Goal: Communication & Community: Answer question/provide support

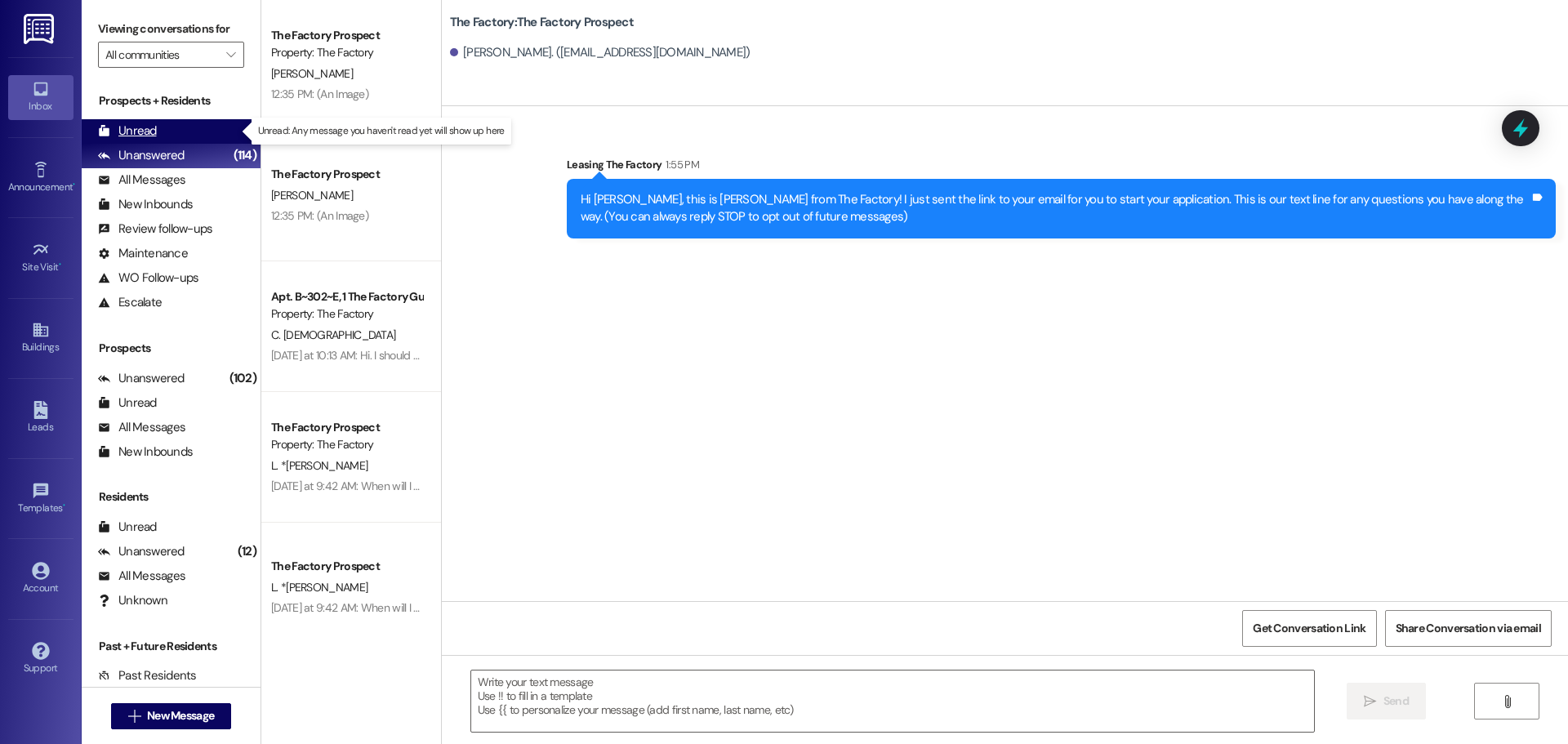
click at [158, 128] on div "Unread (0)" at bounding box center [171, 131] width 179 height 25
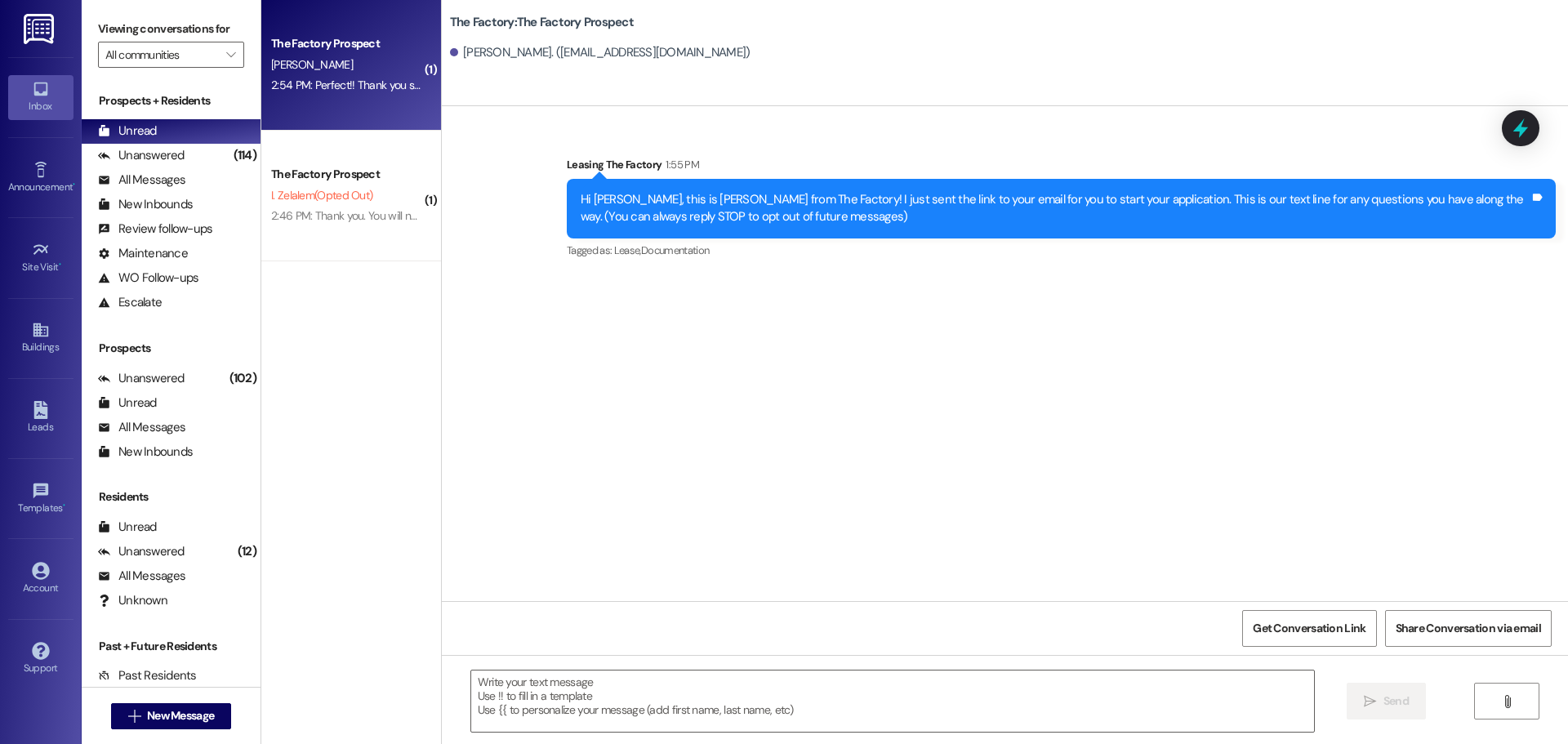
click at [342, 98] on div "The Factory Prospect [PERSON_NAME] 2:54 PM: Perfect!! Thank you so much may I k…" at bounding box center [351, 65] width 179 height 130
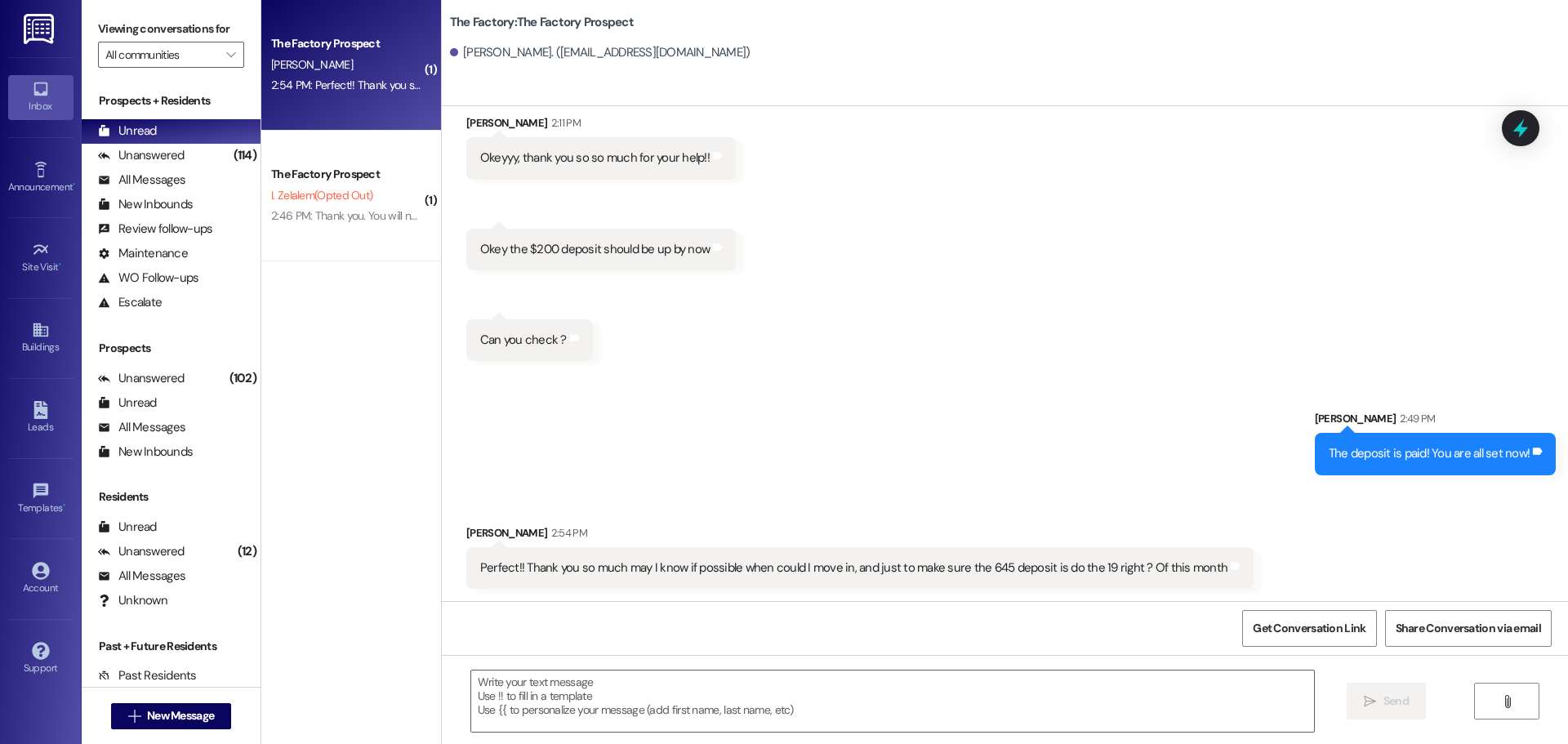
scroll to position [2688, 0]
click at [478, 692] on textarea at bounding box center [893, 701] width 843 height 61
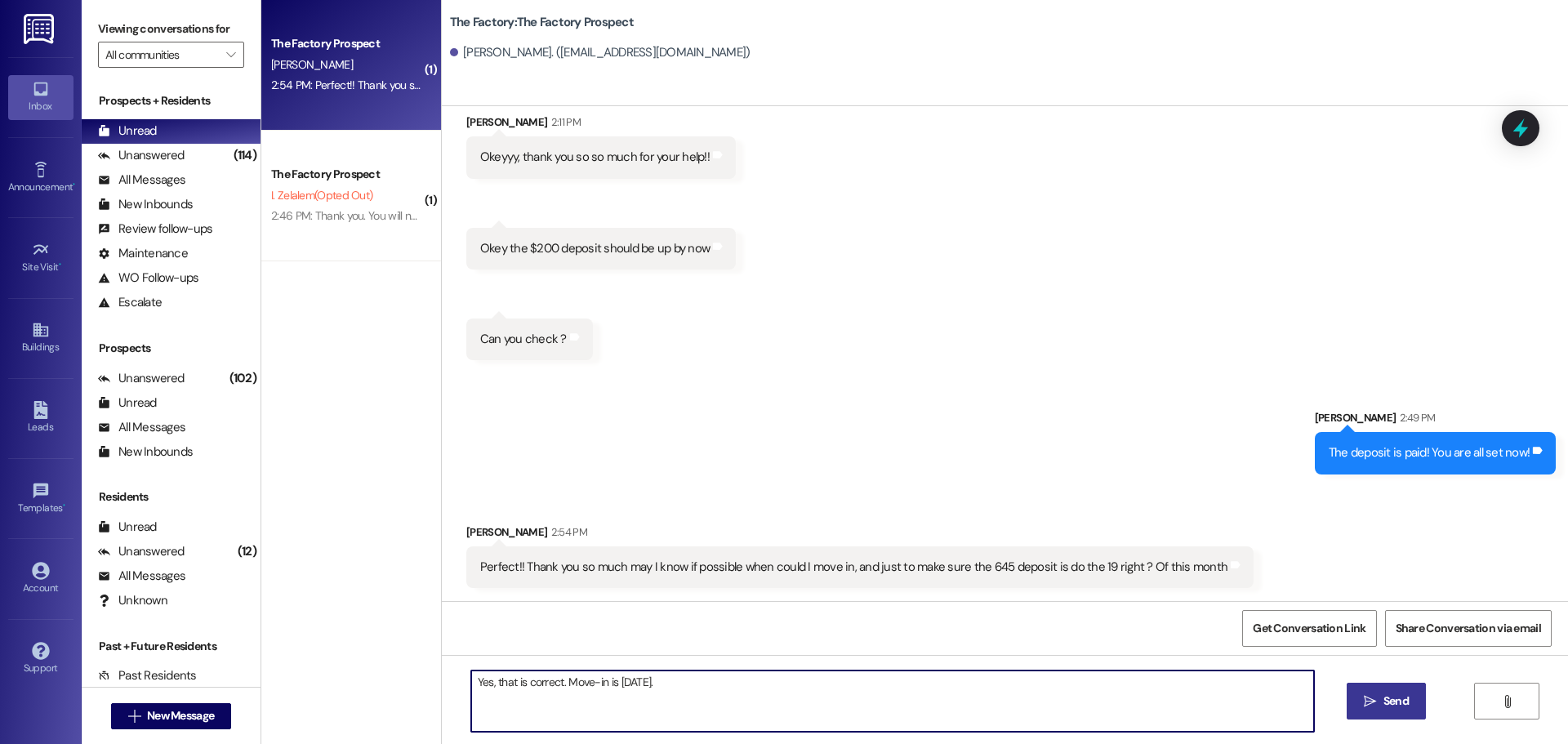
type textarea "Yes, that is correct. Move-in is [DATE]."
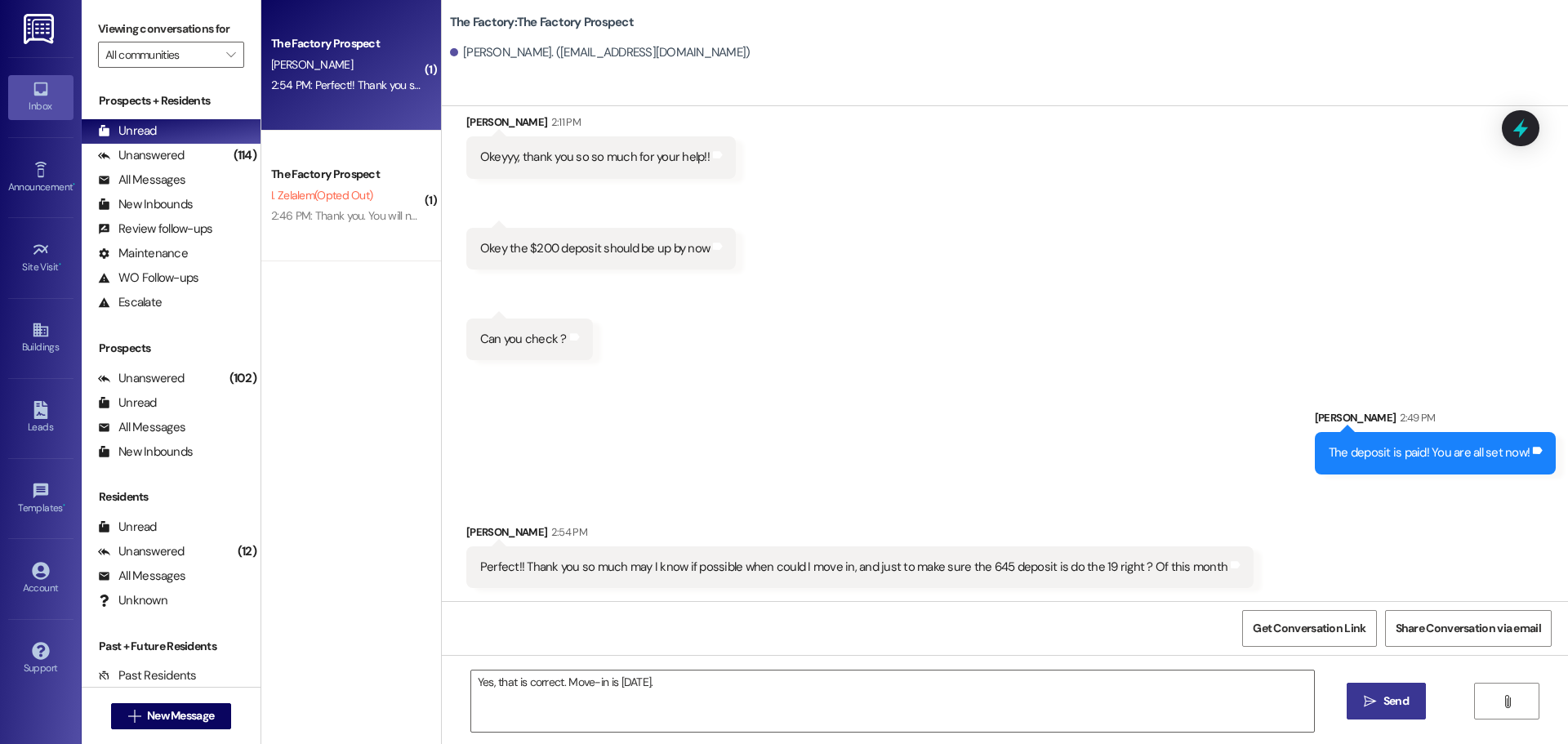
click at [1388, 700] on span "Send" at bounding box center [1395, 701] width 25 height 18
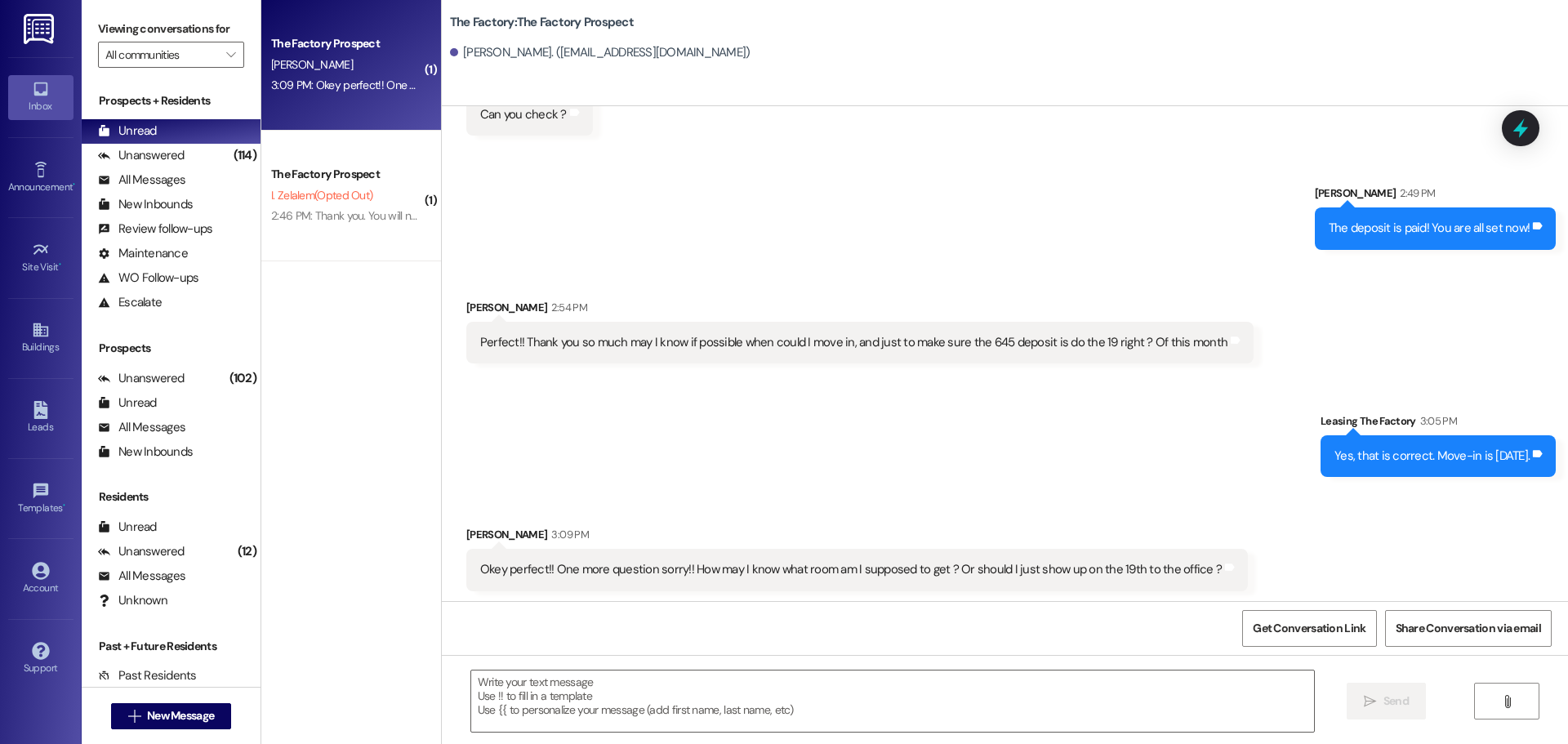
scroll to position [2914, 0]
click at [528, 685] on textarea at bounding box center [893, 701] width 843 height 61
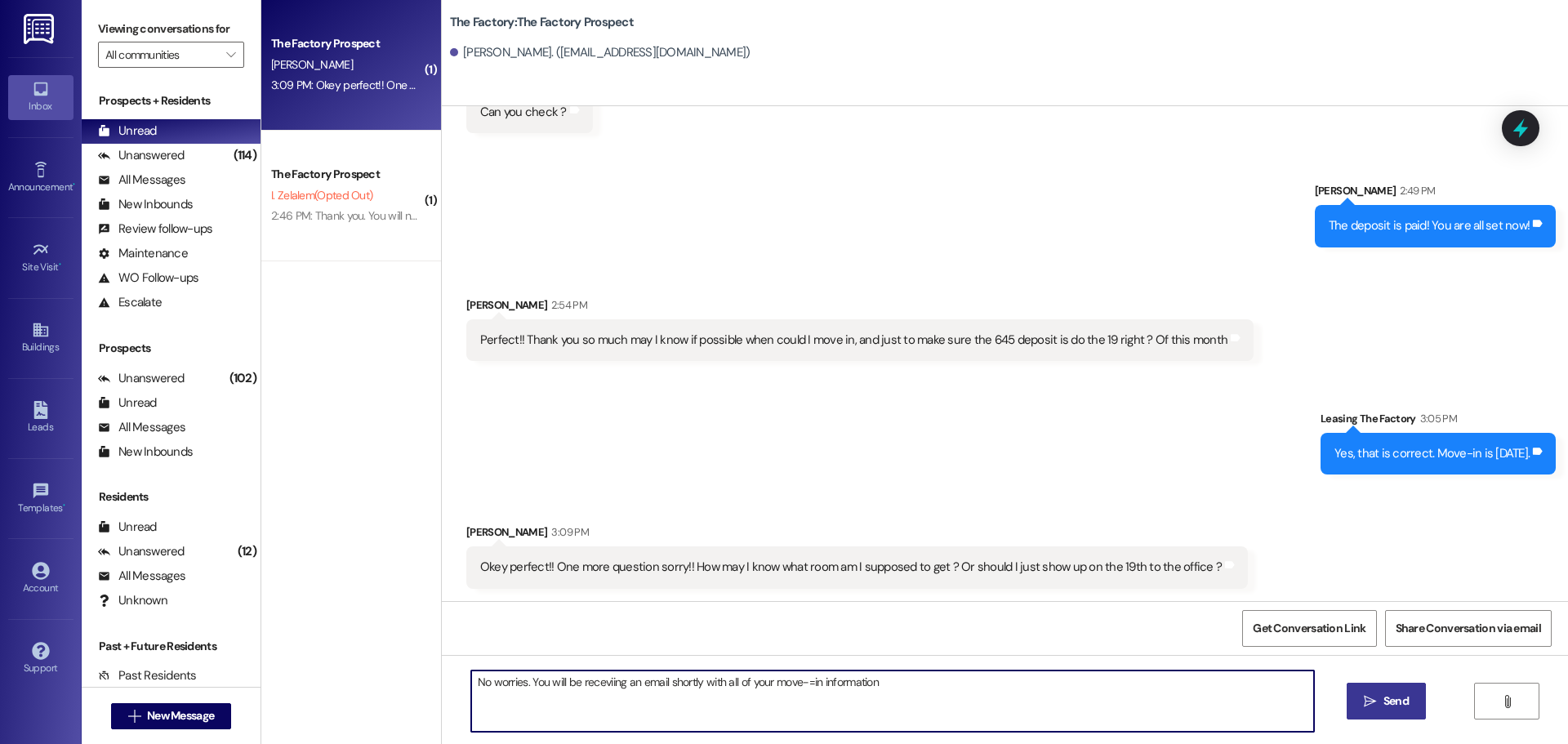
click at [803, 685] on textarea "No worries. You will be receviing an email shortly with all of your move-=in in…" at bounding box center [893, 701] width 843 height 61
click at [781, 683] on textarea "No worries. You will be receiving an email shortly with all of your movein info…" at bounding box center [893, 701] width 843 height 61
click at [866, 685] on textarea "No worries. You will be receiving an email shortly with all of your move in inf…" at bounding box center [893, 701] width 843 height 61
click at [534, 699] on textarea "No worries. You will be receiving an email shortly with all of your move in inf…" at bounding box center [893, 701] width 843 height 61
type textarea "No worries. You will be receiving an email shortly with all of your move in inf…"
